Goal: Transaction & Acquisition: Purchase product/service

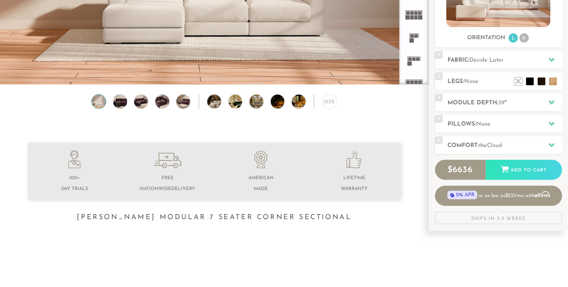
scroll to position [160, 0]
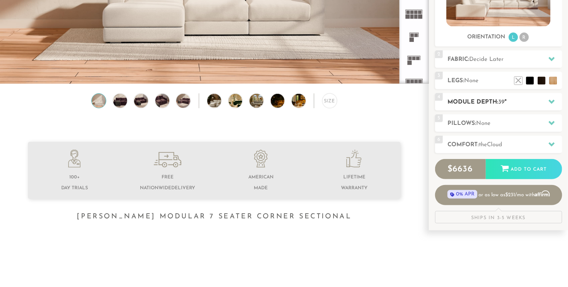
click at [552, 101] on icon at bounding box center [551, 102] width 6 height 4
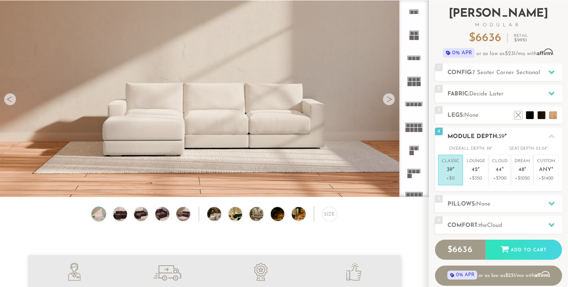
scroll to position [46, 0]
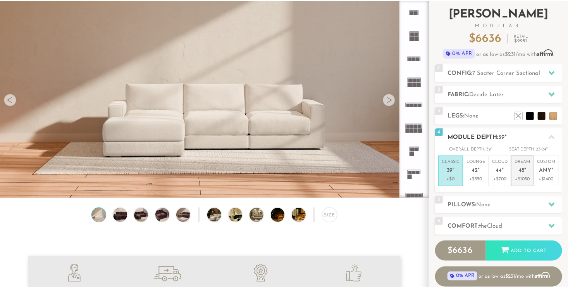
click at [524, 170] on em """ at bounding box center [525, 170] width 2 height 7
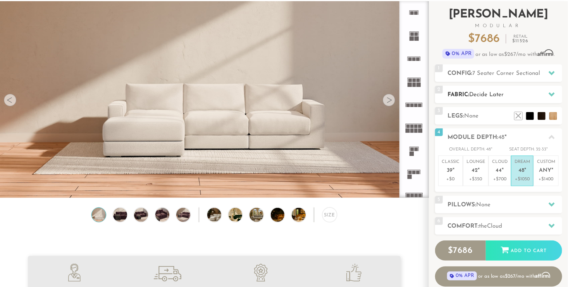
click at [547, 91] on div at bounding box center [551, 94] width 16 height 16
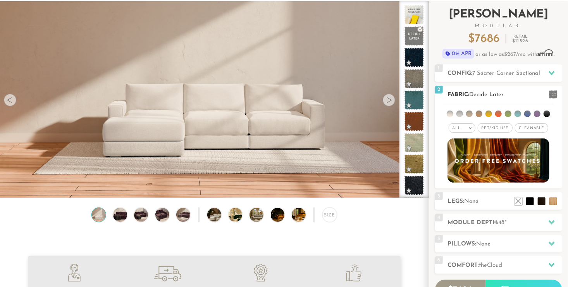
click at [527, 125] on span "Cleanable x" at bounding box center [531, 127] width 33 height 9
click at [495, 126] on span "Pet/Kid Use x" at bounding box center [492, 127] width 35 height 9
click at [460, 128] on div "All >" at bounding box center [456, 127] width 27 height 9
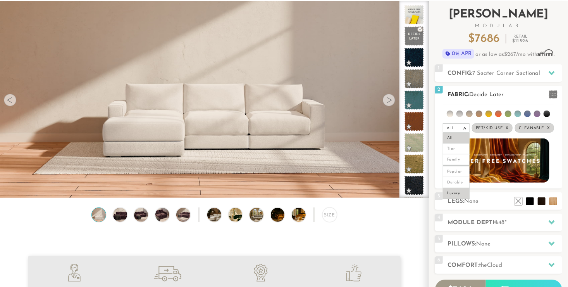
click at [454, 191] on li "Luxury" at bounding box center [456, 193] width 27 height 11
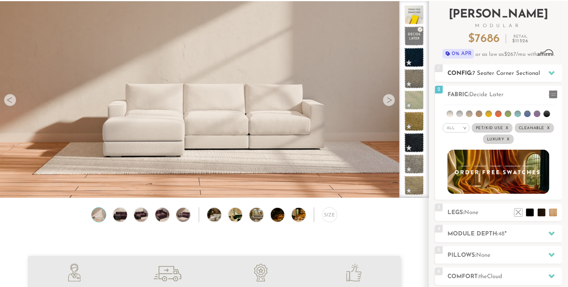
click at [553, 70] on icon at bounding box center [551, 73] width 6 height 6
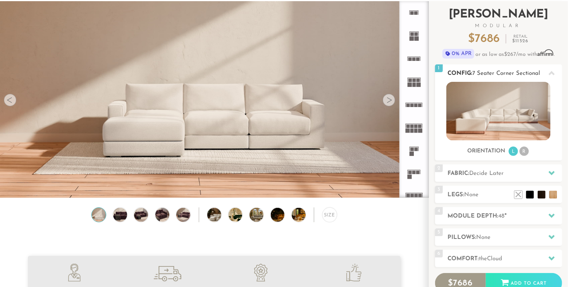
click at [555, 69] on div at bounding box center [551, 73] width 16 height 16
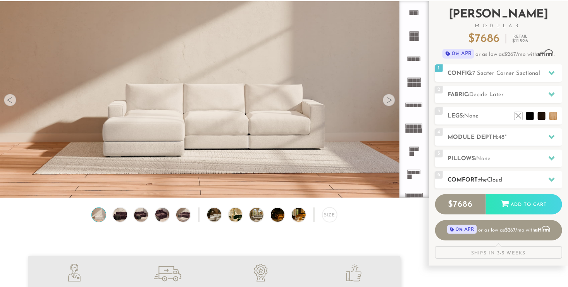
click at [553, 176] on icon at bounding box center [551, 179] width 6 height 6
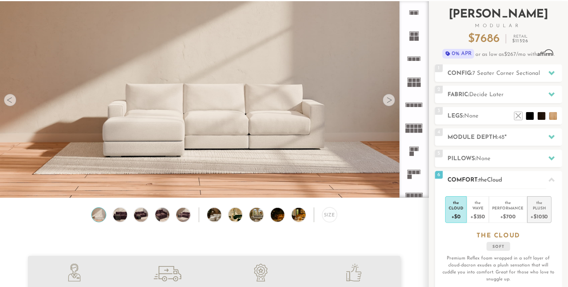
click at [536, 204] on div "the" at bounding box center [539, 201] width 17 height 8
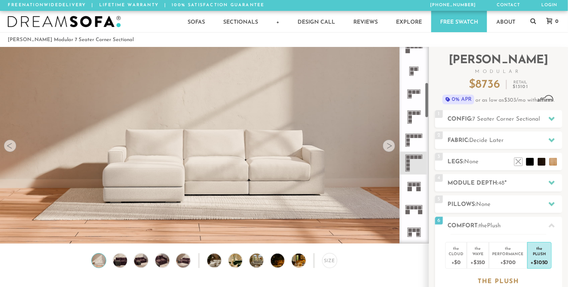
scroll to position [195, 0]
click at [413, 159] on icon at bounding box center [413, 162] width 23 height 23
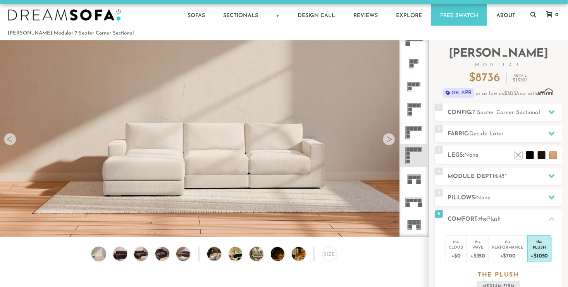
scroll to position [3, 0]
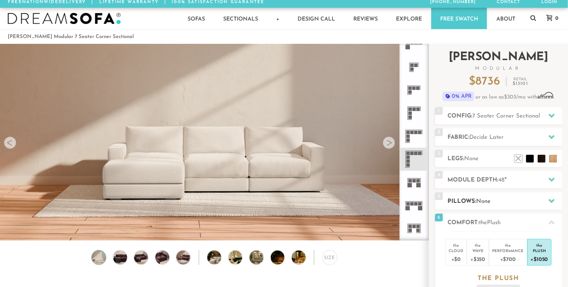
click at [555, 200] on div at bounding box center [551, 201] width 16 height 16
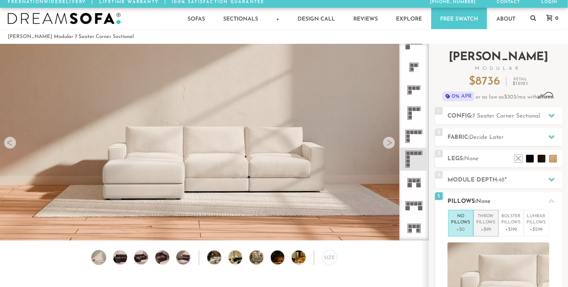
click at [486, 226] on p "+$99" at bounding box center [485, 229] width 19 height 7
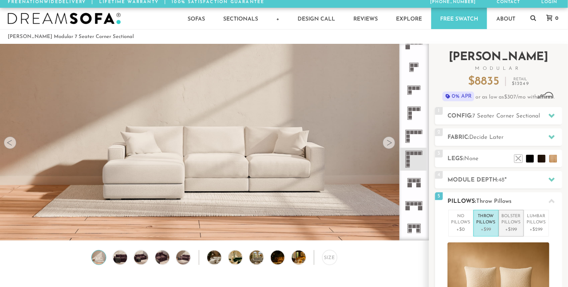
drag, startPoint x: 508, startPoint y: 222, endPoint x: 512, endPoint y: 223, distance: 4.4
click at [510, 222] on p "Bolster Pillows" at bounding box center [511, 219] width 19 height 13
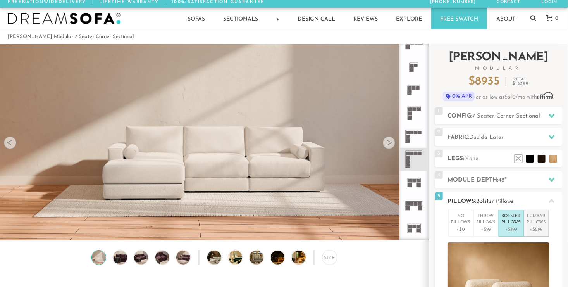
drag, startPoint x: 512, startPoint y: 223, endPoint x: 543, endPoint y: 223, distance: 31.0
click at [543, 223] on p "Lumbar Pillows" at bounding box center [536, 219] width 19 height 13
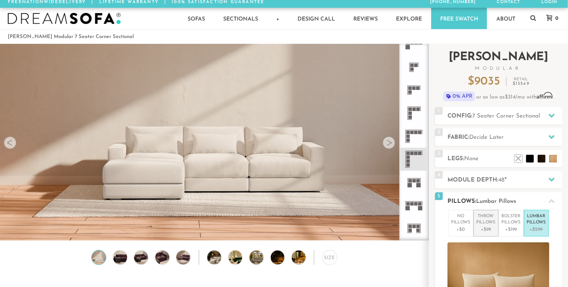
click at [485, 223] on p "Throw Pillows" at bounding box center [485, 219] width 19 height 13
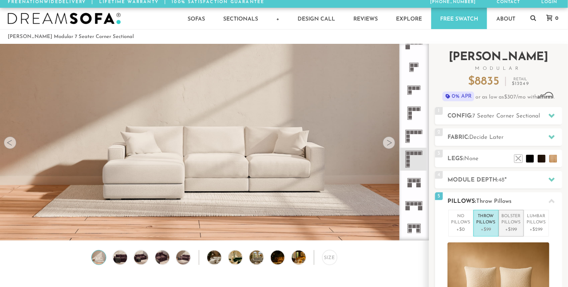
click at [512, 216] on p "Bolster Pillows" at bounding box center [511, 219] width 19 height 13
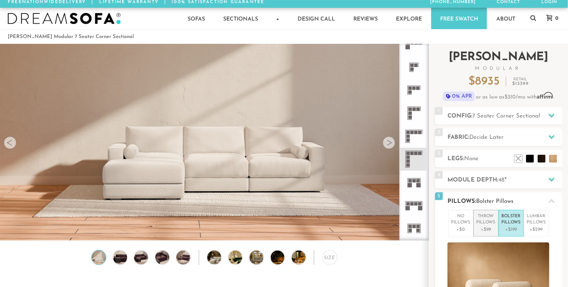
click at [483, 221] on p "Throw Pillows" at bounding box center [485, 219] width 19 height 13
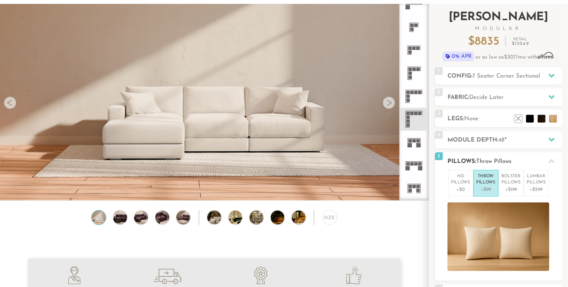
scroll to position [43, 0]
click at [554, 96] on icon at bounding box center [551, 97] width 6 height 6
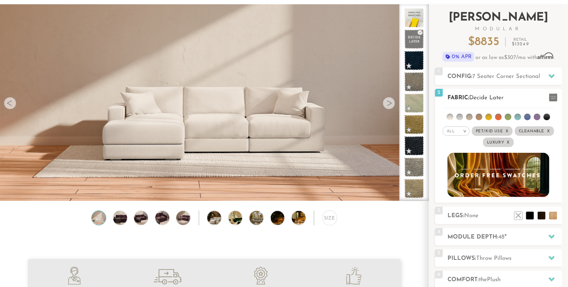
click at [464, 135] on div "All >" at bounding box center [456, 130] width 27 height 9
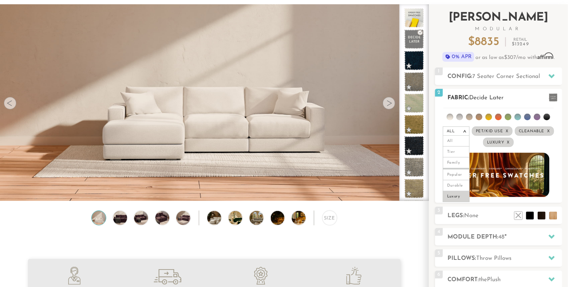
click at [507, 174] on img at bounding box center [498, 174] width 112 height 49
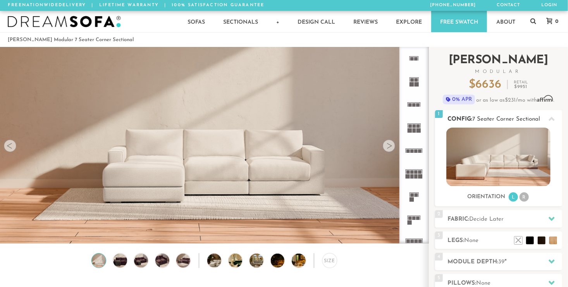
click at [490, 170] on img at bounding box center [498, 156] width 104 height 58
click at [513, 164] on img at bounding box center [498, 156] width 104 height 58
click at [389, 148] on div at bounding box center [389, 145] width 12 height 12
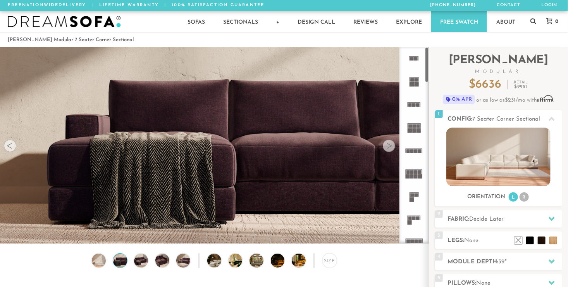
click at [389, 148] on div at bounding box center [389, 145] width 12 height 12
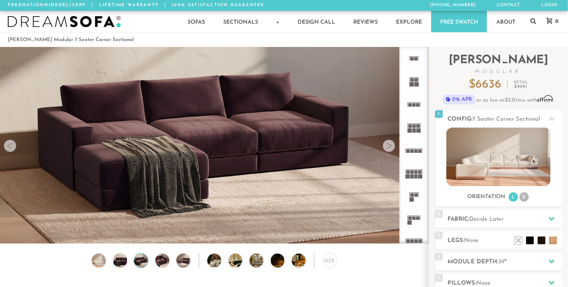
click at [389, 148] on div at bounding box center [389, 145] width 12 height 12
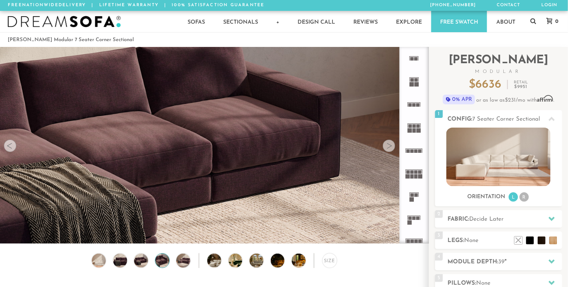
click at [389, 148] on div at bounding box center [389, 145] width 12 height 12
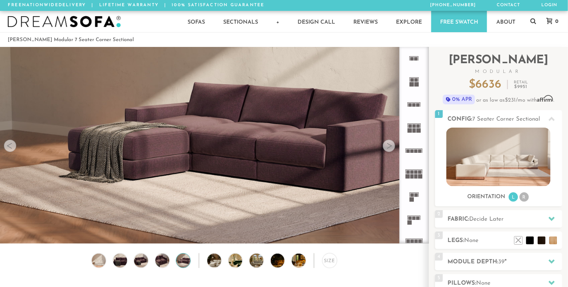
click at [389, 148] on div at bounding box center [389, 145] width 12 height 12
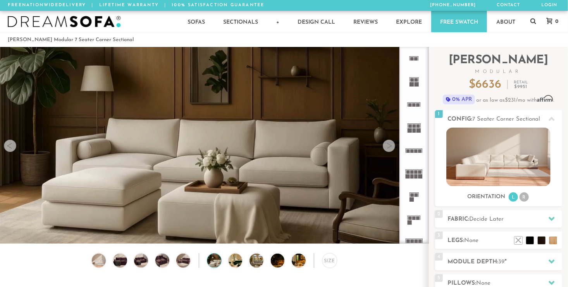
click at [389, 149] on div at bounding box center [389, 145] width 12 height 12
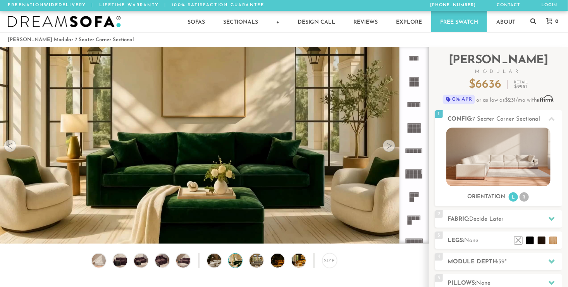
click at [389, 149] on div at bounding box center [389, 145] width 12 height 12
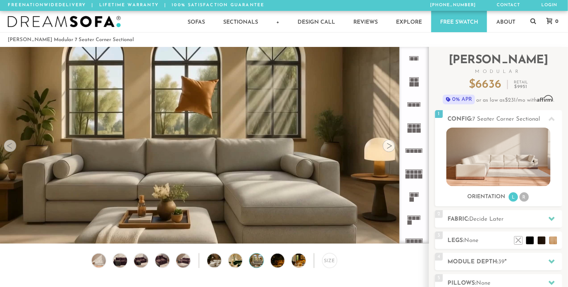
click at [389, 149] on div at bounding box center [389, 145] width 12 height 12
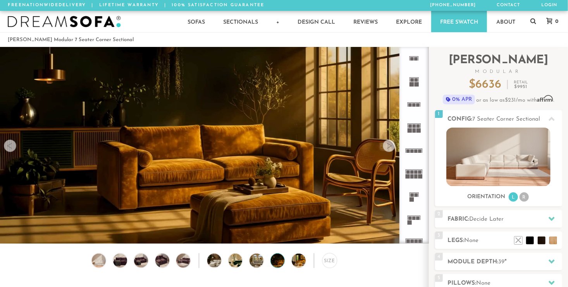
click at [389, 149] on div at bounding box center [389, 145] width 12 height 12
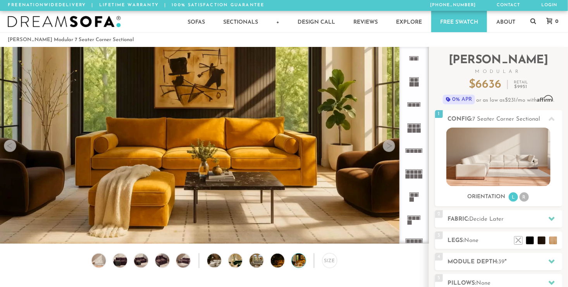
click at [389, 149] on div at bounding box center [389, 145] width 12 height 12
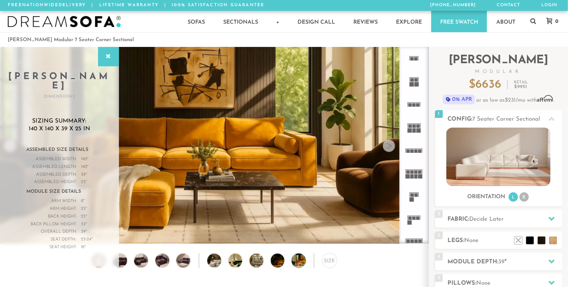
click at [389, 149] on div at bounding box center [389, 145] width 12 height 12
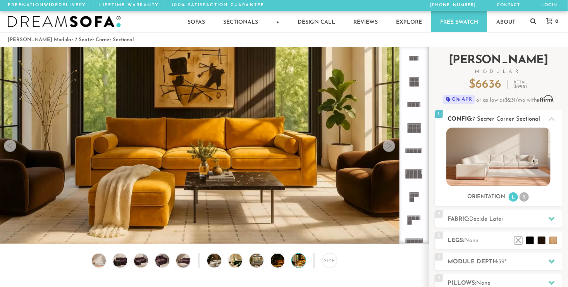
click at [547, 121] on div at bounding box center [551, 119] width 16 height 16
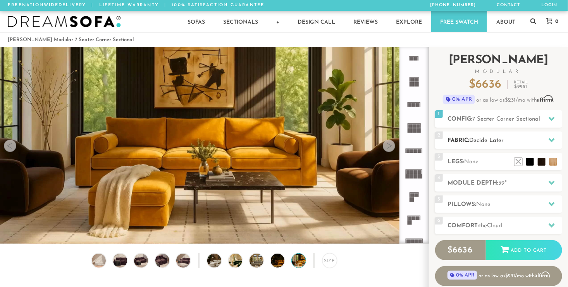
click at [553, 140] on icon at bounding box center [551, 140] width 6 height 4
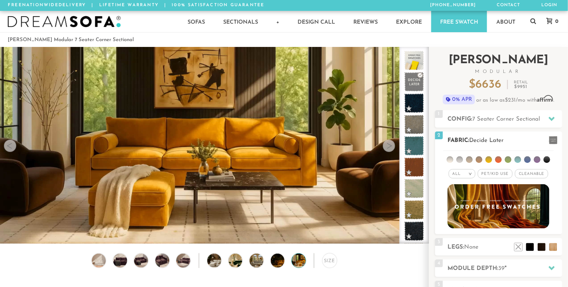
click at [515, 159] on li at bounding box center [517, 159] width 7 height 7
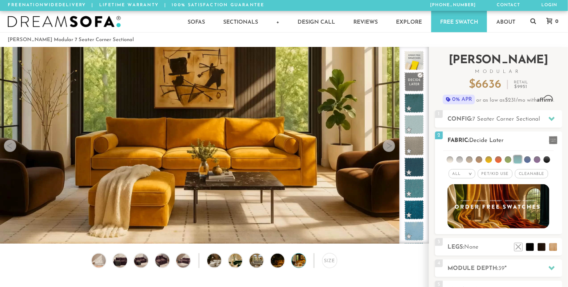
click at [530, 172] on span "Cleanable x" at bounding box center [531, 173] width 33 height 9
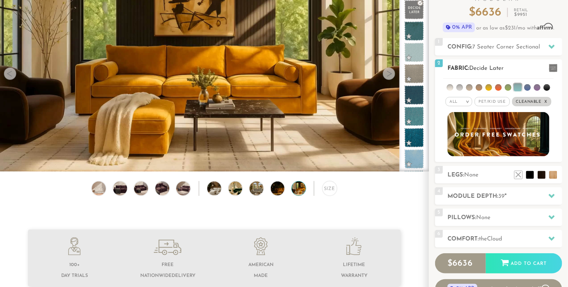
scroll to position [78, 0]
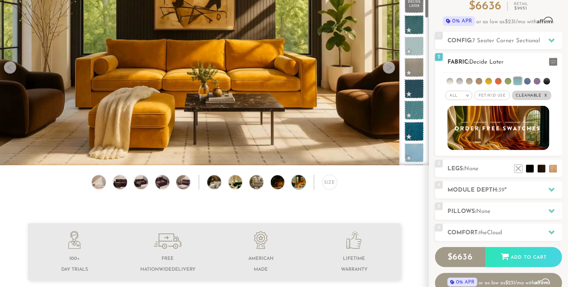
click at [435, 54] on span "2" at bounding box center [439, 57] width 8 height 8
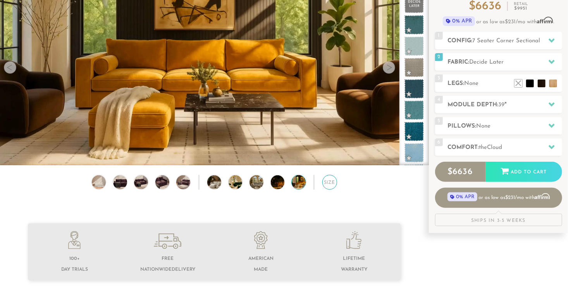
click at [330, 183] on div "Size" at bounding box center [329, 182] width 15 height 15
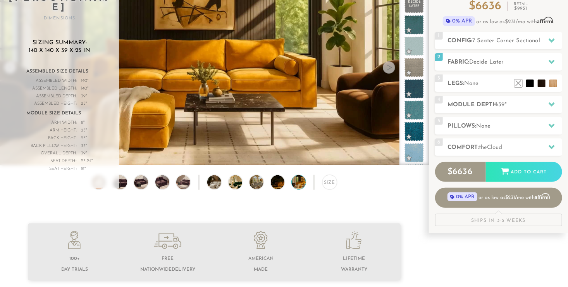
click at [354, 181] on div "Size" at bounding box center [214, 184] width 428 height 19
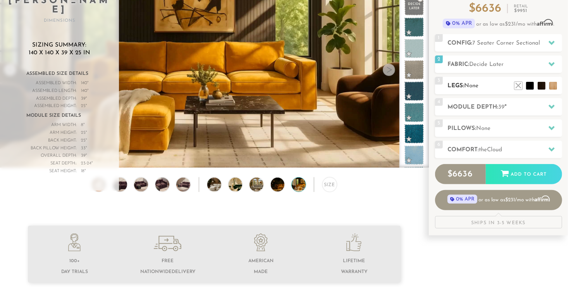
scroll to position [77, 0]
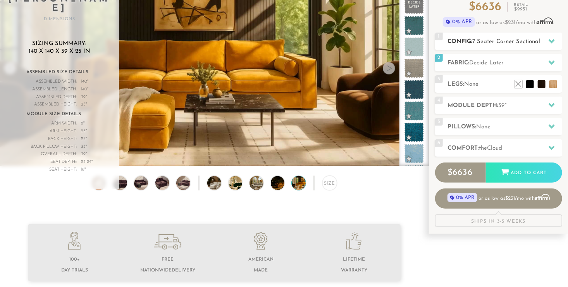
click at [554, 41] on icon at bounding box center [551, 41] width 6 height 6
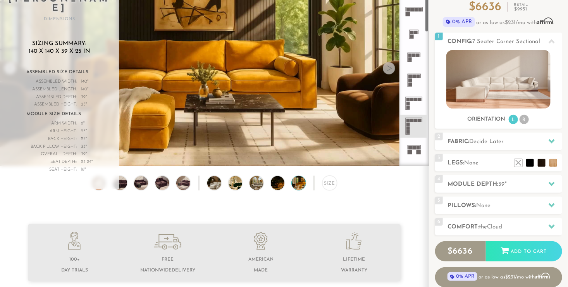
scroll to position [156, 0]
click at [417, 121] on icon at bounding box center [413, 124] width 23 height 23
click at [417, 101] on icon at bounding box center [413, 101] width 23 height 23
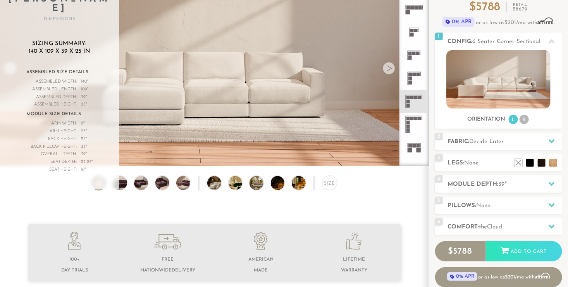
click at [414, 124] on icon at bounding box center [413, 124] width 23 height 23
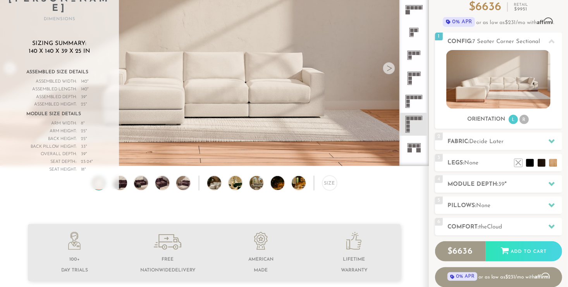
click at [418, 101] on icon at bounding box center [413, 101] width 23 height 23
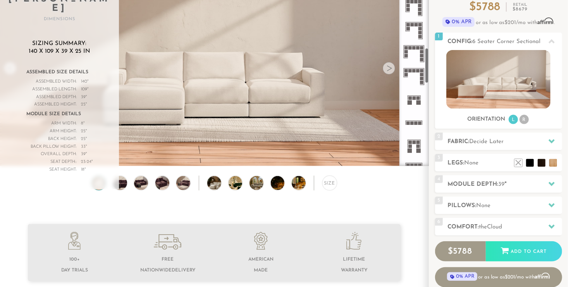
scroll to position [435, 0]
click at [416, 71] on icon at bounding box center [413, 75] width 23 height 23
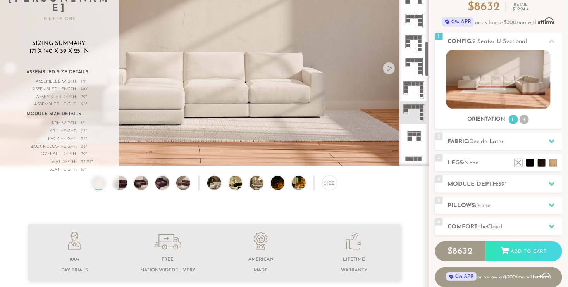
scroll to position [397, 0]
click at [414, 18] on rect at bounding box center [415, 17] width 3 height 3
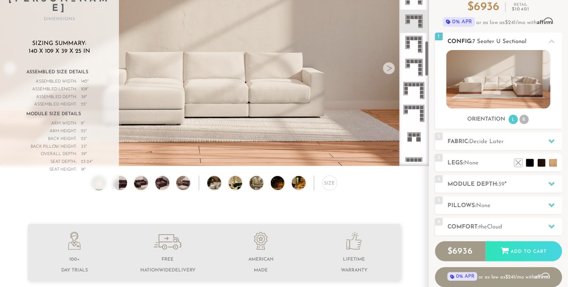
click at [524, 120] on li "R" at bounding box center [523, 119] width 9 height 9
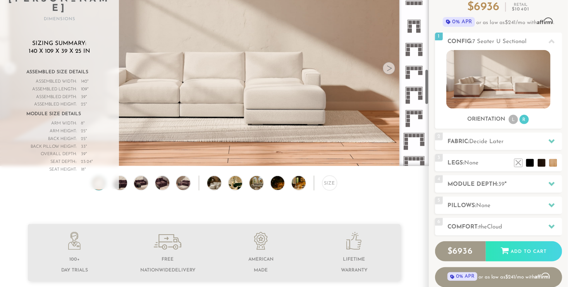
scroll to position [555, 0]
click at [412, 88] on rect at bounding box center [411, 87] width 3 height 3
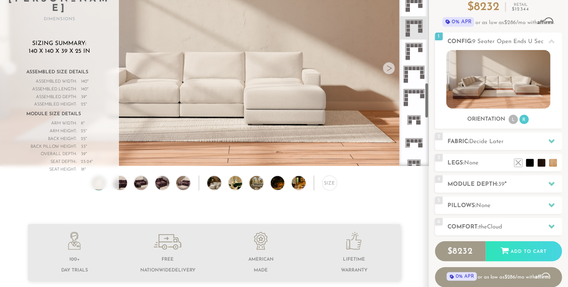
scroll to position [633, 0]
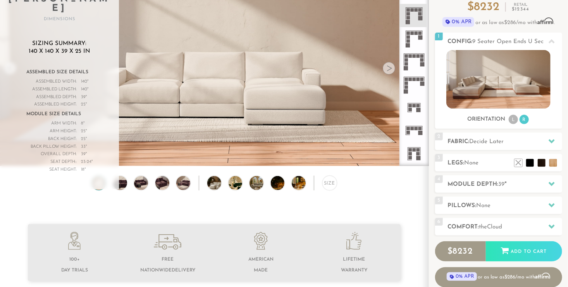
click at [416, 79] on rect at bounding box center [414, 78] width 3 height 3
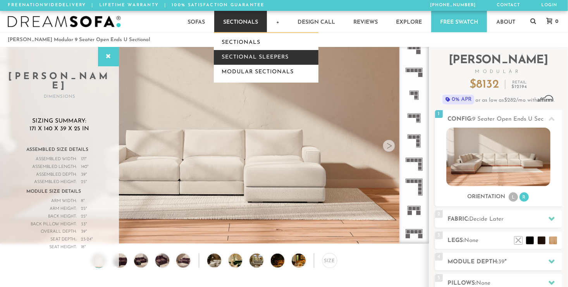
click at [248, 56] on link "Sectional Sleepers" at bounding box center [266, 57] width 105 height 15
